Goal: Task Accomplishment & Management: Use online tool/utility

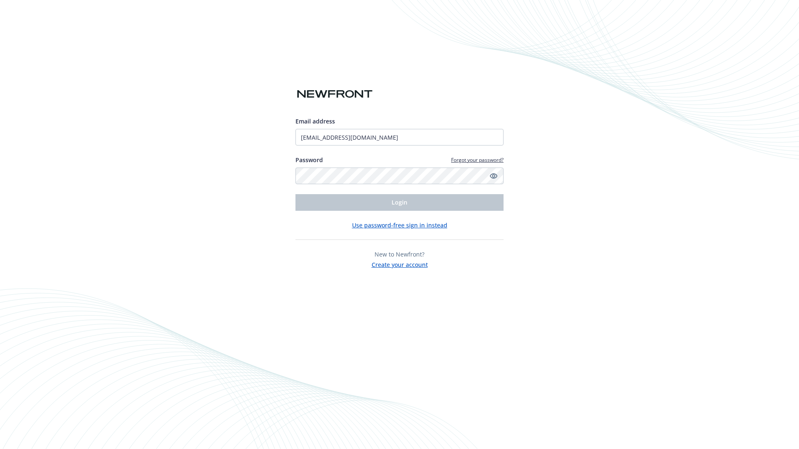
type input "[EMAIL_ADDRESS][DOMAIN_NAME]"
click at [400, 203] on span "Login" at bounding box center [400, 203] width 16 height 8
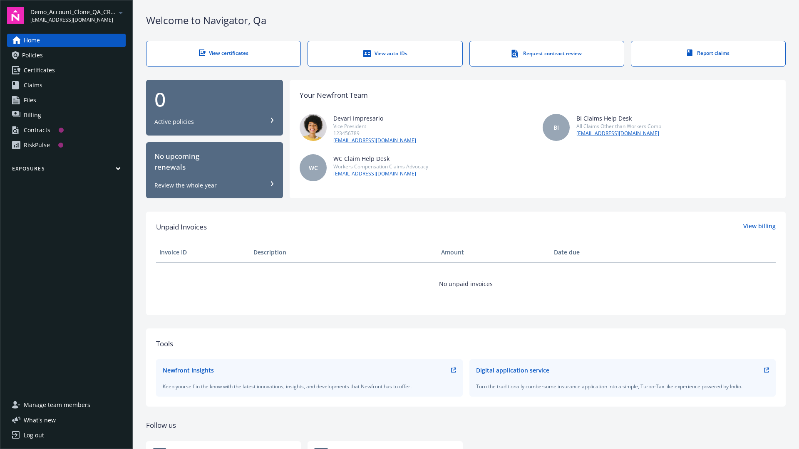
click at [78, 15] on span "Demo_Account_Clone_QA_CR_Tests_Prospect" at bounding box center [72, 11] width 85 height 9
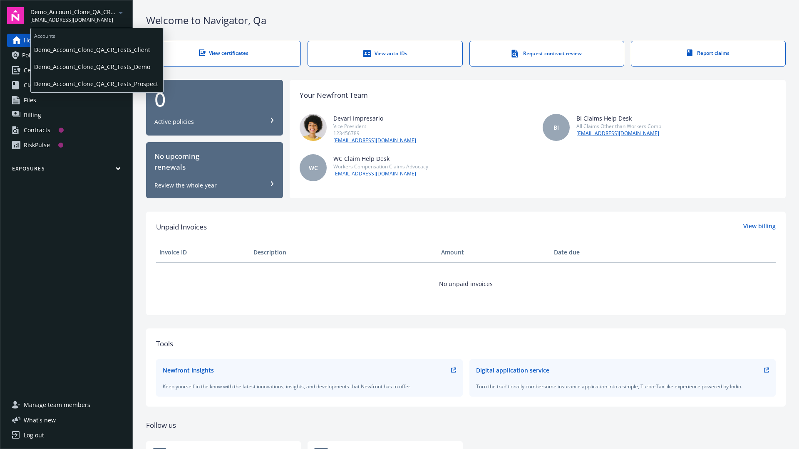
click at [96, 50] on span "Demo_Account_Clone_QA_CR_Tests_Client" at bounding box center [97, 49] width 126 height 17
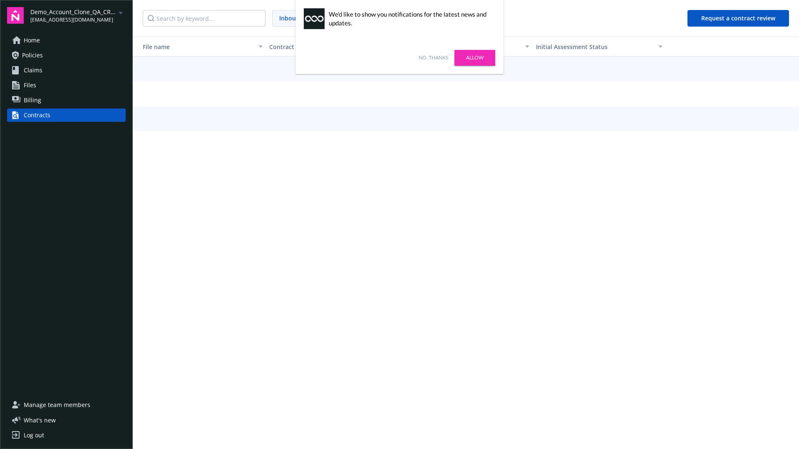
click at [433, 58] on link "No, thanks" at bounding box center [434, 57] width 30 height 7
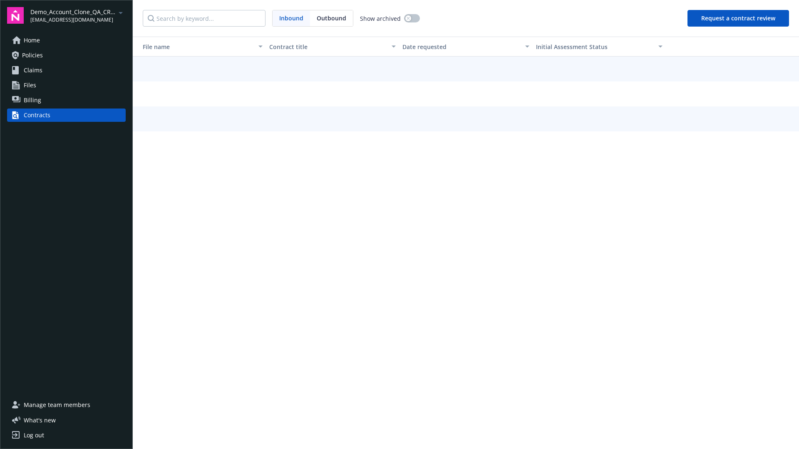
click at [739, 18] on button "Request a contract review" at bounding box center [739, 18] width 102 height 17
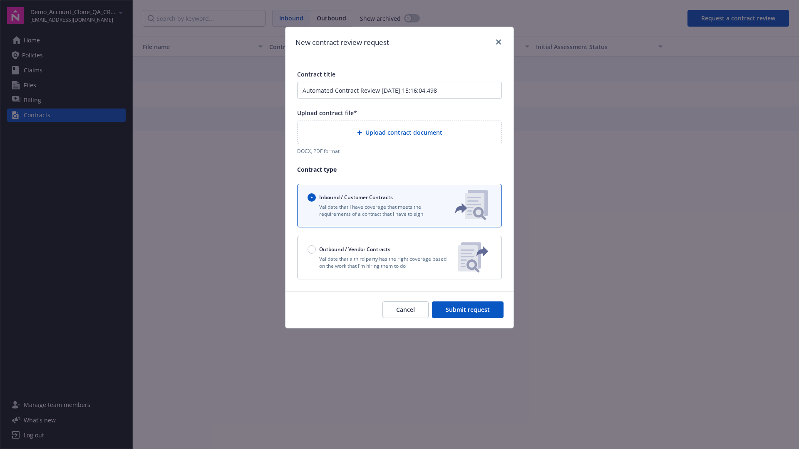
type input "Automated Contract Review 09-26-2025 15:16:04.498"
click at [400, 258] on p "Validate that a third party has the right coverage based on the work that I'm h…" at bounding box center [380, 263] width 144 height 14
radio input "false"
radio input "true"
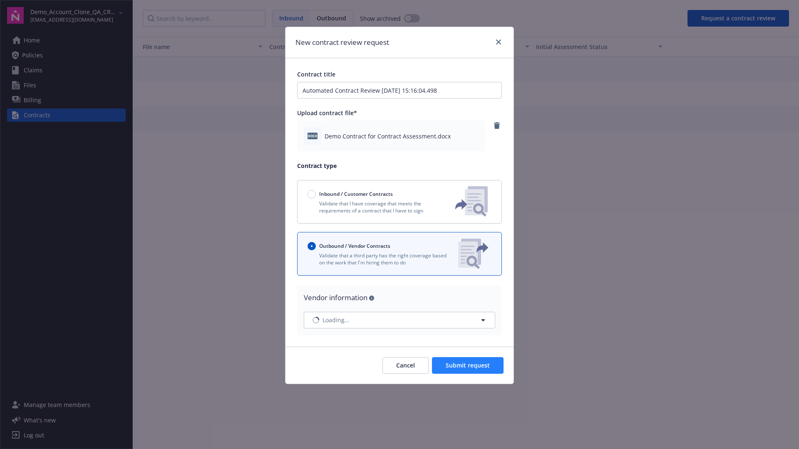
click at [468, 365] on span "Submit request" at bounding box center [468, 366] width 44 height 8
